Goal: Task Accomplishment & Management: Manage account settings

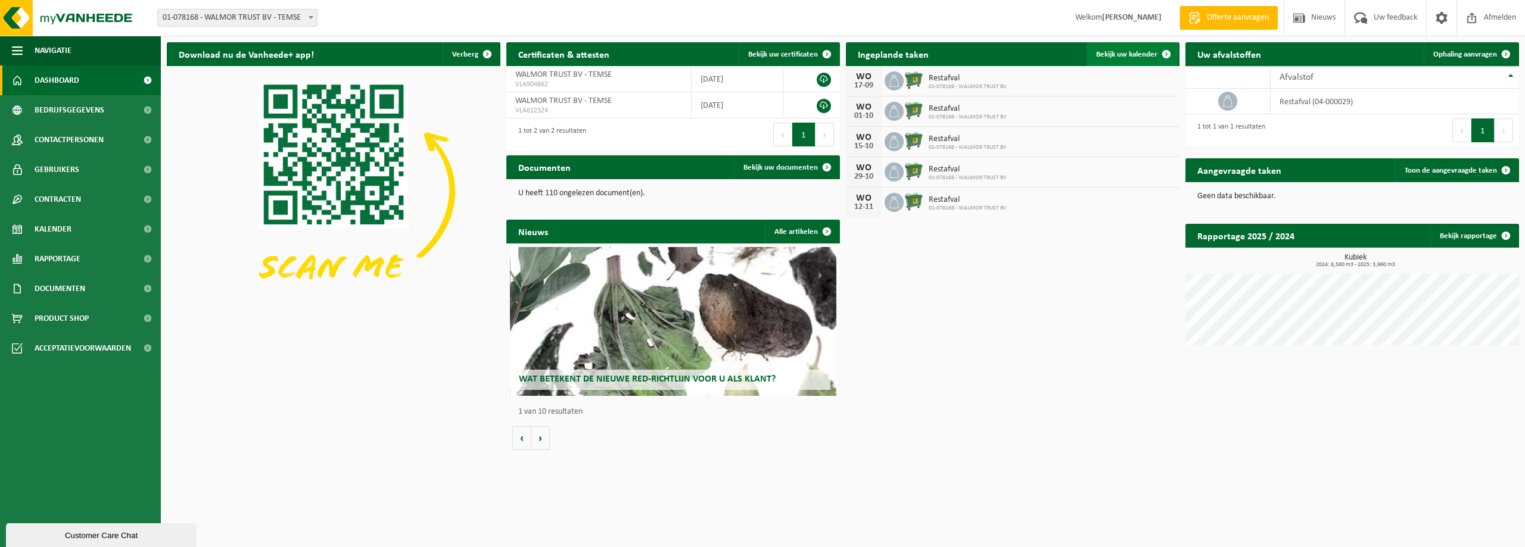
click at [1136, 52] on span "Bekijk uw kalender" at bounding box center [1126, 55] width 61 height 8
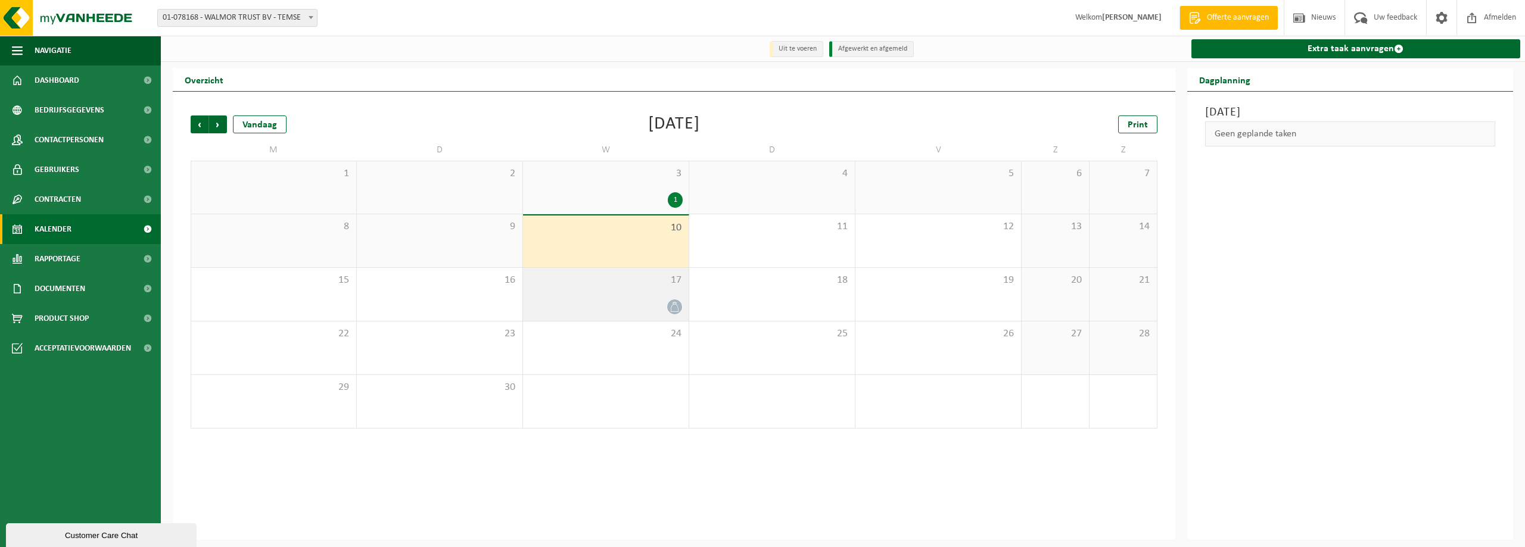
click at [630, 302] on div at bounding box center [606, 307] width 154 height 16
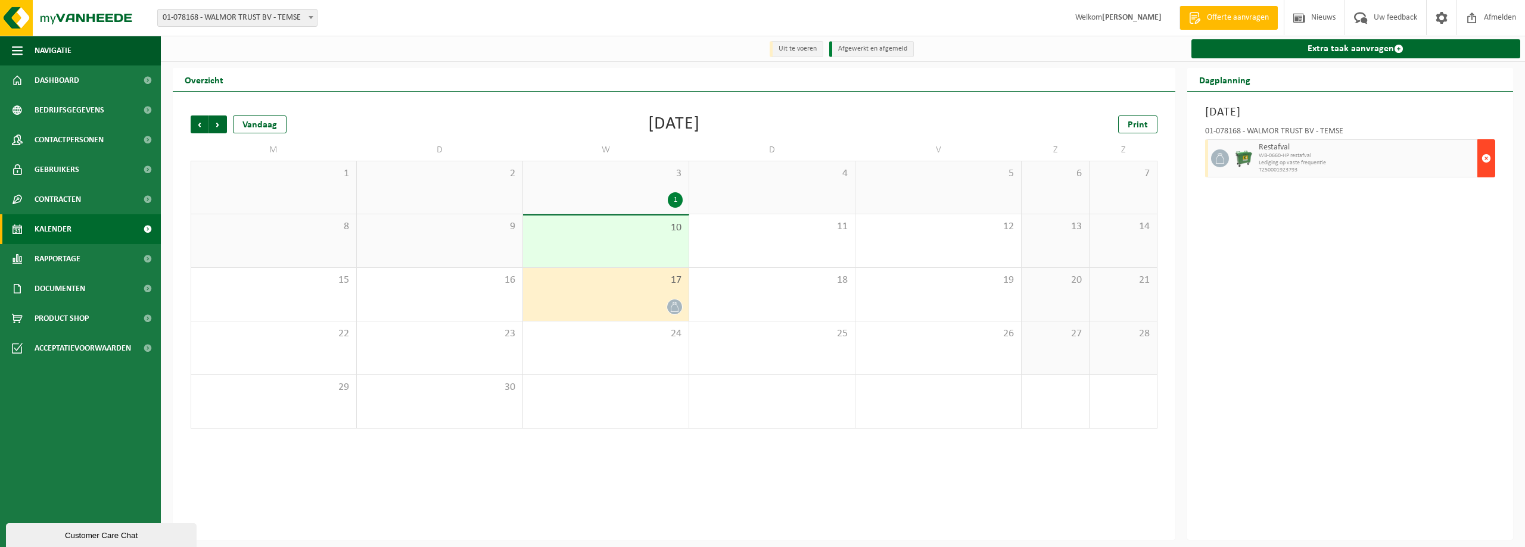
click at [1486, 159] on span "button" at bounding box center [1486, 159] width 10 height 24
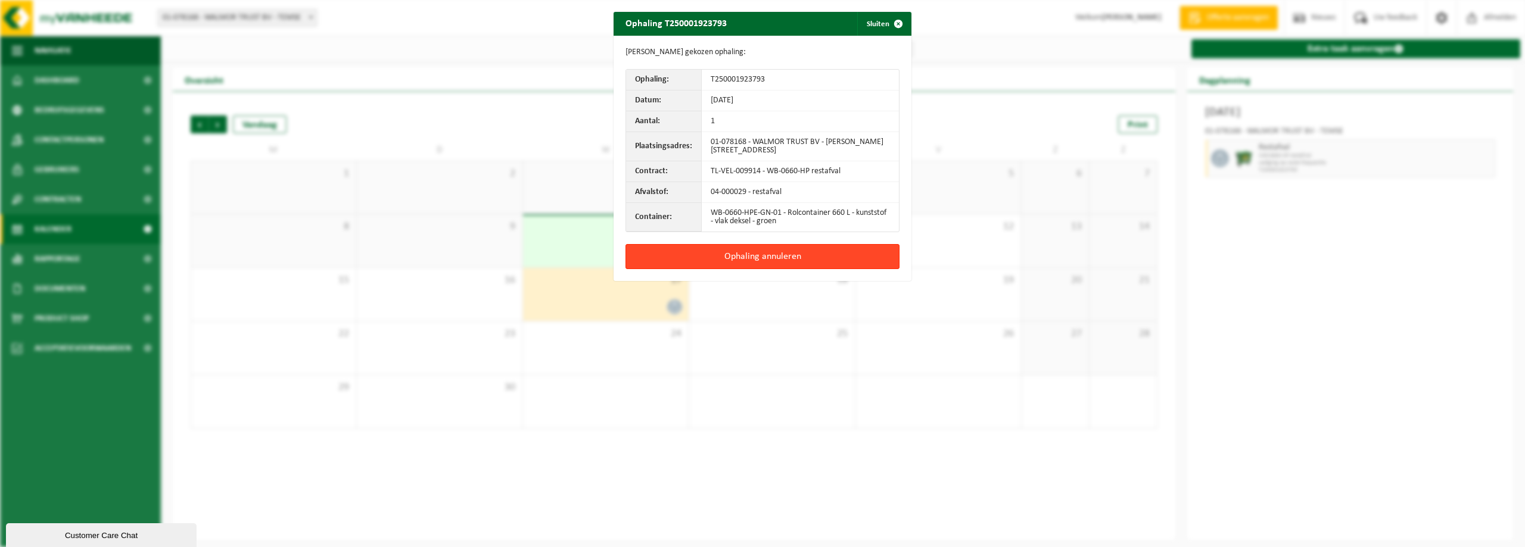
click at [772, 255] on button "Ophaling annuleren" at bounding box center [762, 256] width 274 height 25
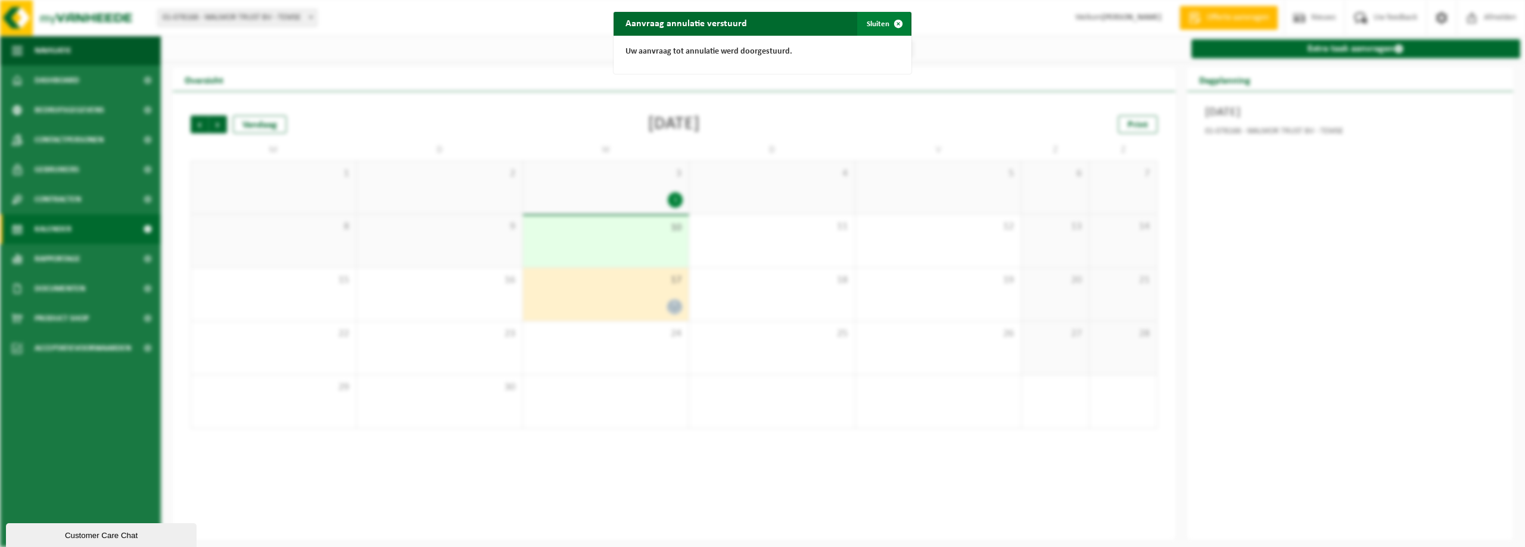
click at [872, 23] on button "Sluiten" at bounding box center [883, 24] width 53 height 24
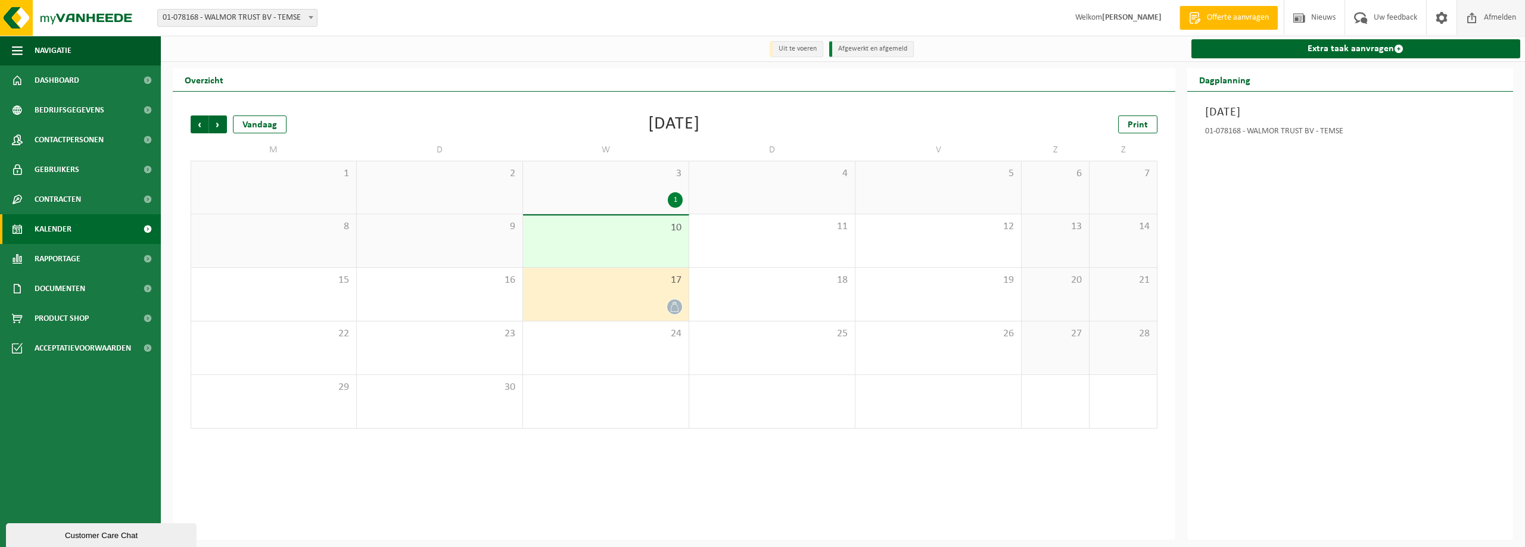
click at [1473, 14] on span at bounding box center [1472, 17] width 18 height 35
